Goal: Find specific page/section: Find specific page/section

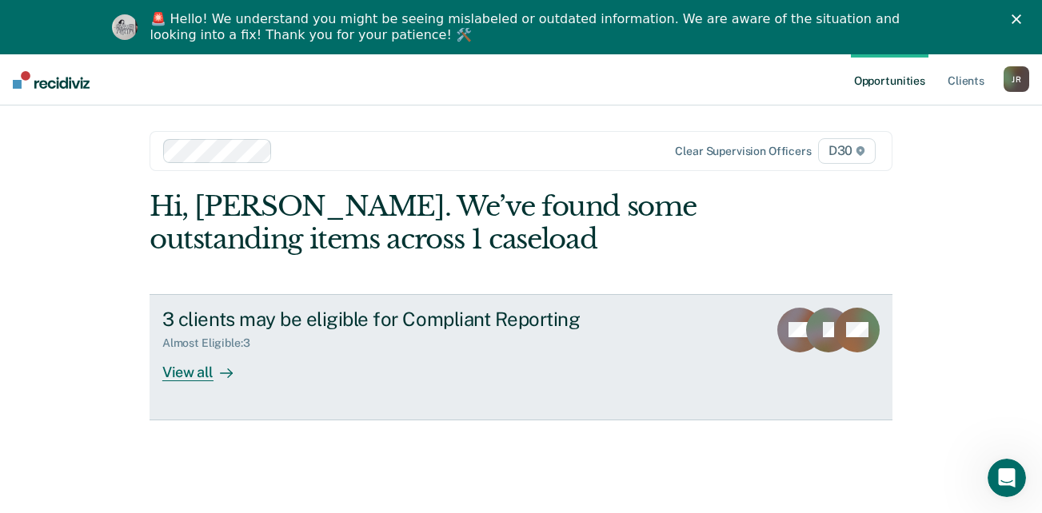
click at [190, 377] on div "View all" at bounding box center [207, 365] width 90 height 31
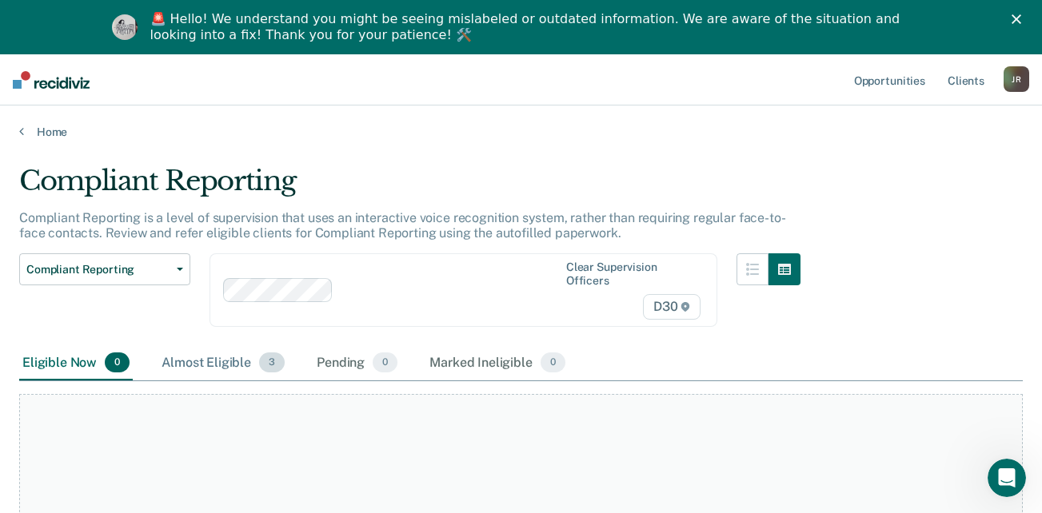
click at [220, 364] on div "Almost Eligible 3" at bounding box center [223, 363] width 130 height 35
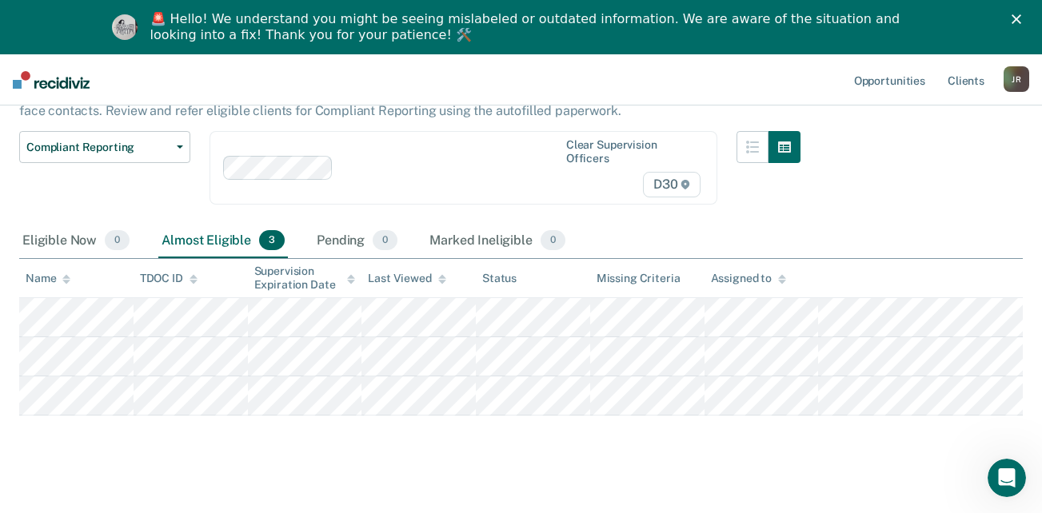
scroll to position [140, 0]
